Goal: Information Seeking & Learning: Learn about a topic

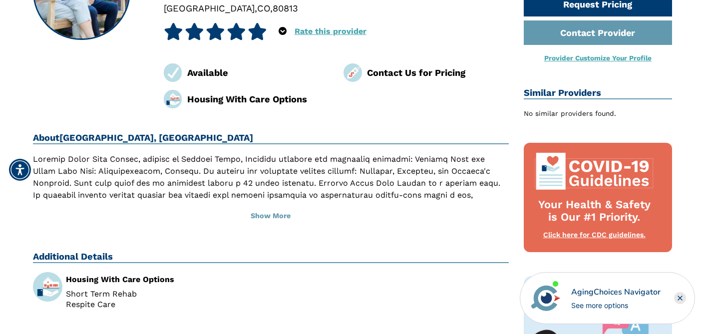
scroll to position [165, 0]
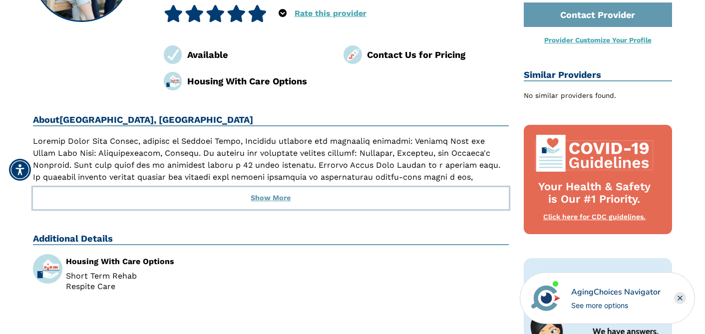
click at [266, 196] on button "Show More" at bounding box center [271, 198] width 476 height 22
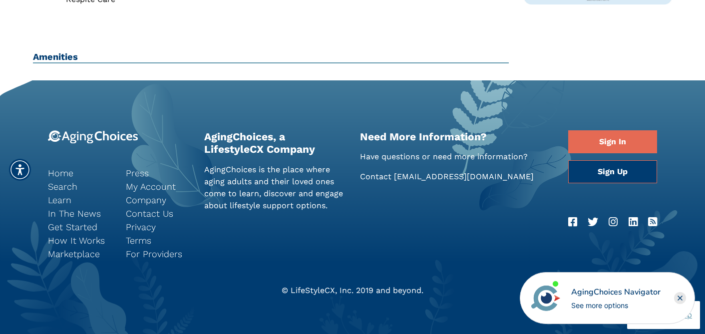
scroll to position [559, 0]
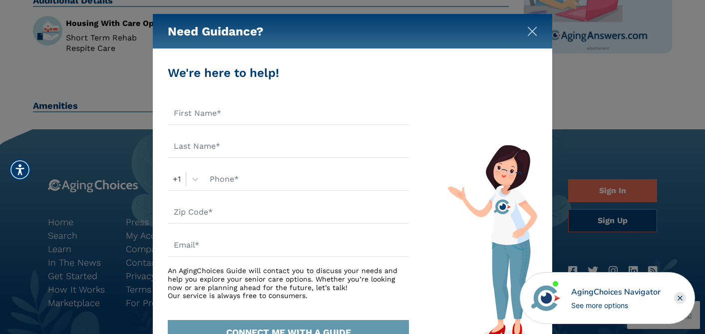
click at [535, 31] on img "Close" at bounding box center [532, 31] width 10 height 10
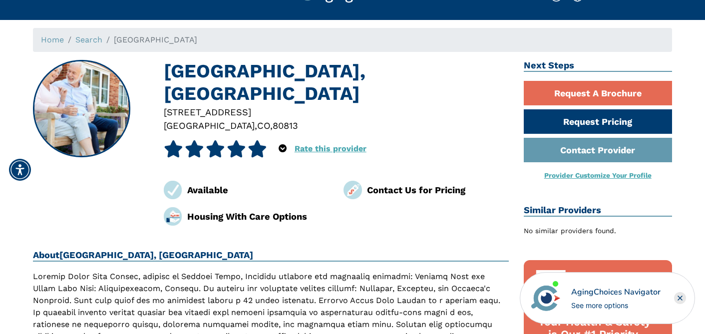
scroll to position [30, 0]
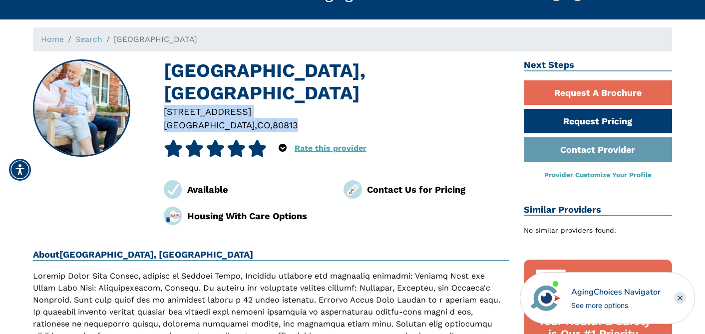
drag, startPoint x: 163, startPoint y: 107, endPoint x: 282, endPoint y: 125, distance: 120.6
click at [282, 125] on div "[STREET_ADDRESS]" at bounding box center [336, 118] width 360 height 27
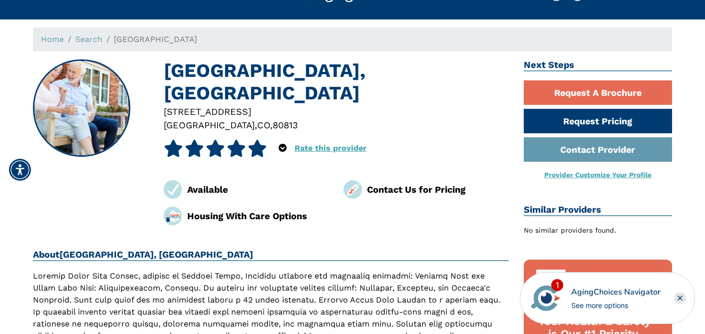
click at [484, 195] on div "Contact Us for Pricing" at bounding box center [438, 189] width 142 height 13
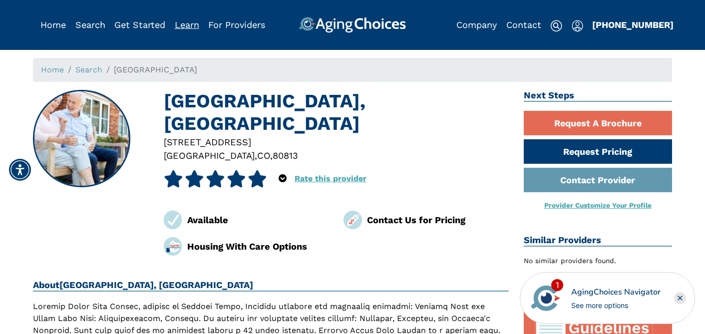
click at [186, 23] on link "Learn" at bounding box center [187, 24] width 24 height 10
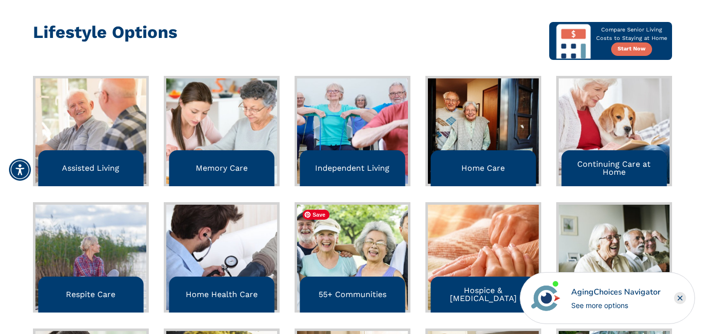
scroll to position [275, 0]
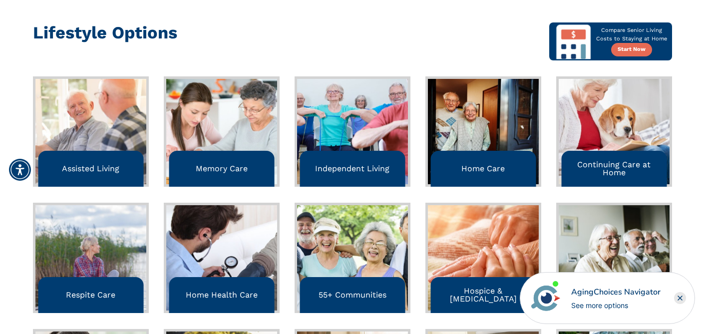
click at [78, 285] on div "Respite Care" at bounding box center [90, 295] width 105 height 36
